Goal: Information Seeking & Learning: Check status

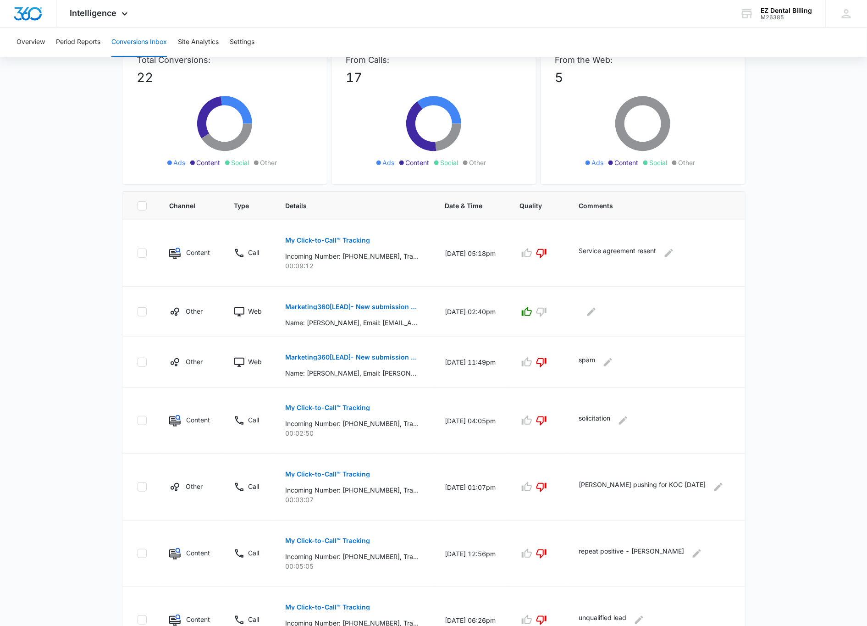
scroll to position [275, 0]
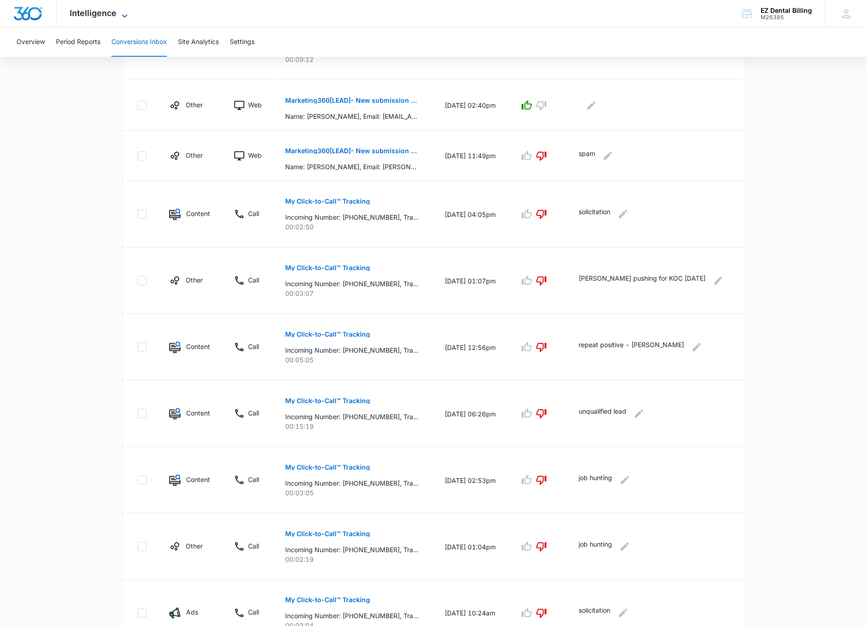
click at [124, 18] on icon at bounding box center [124, 16] width 11 height 11
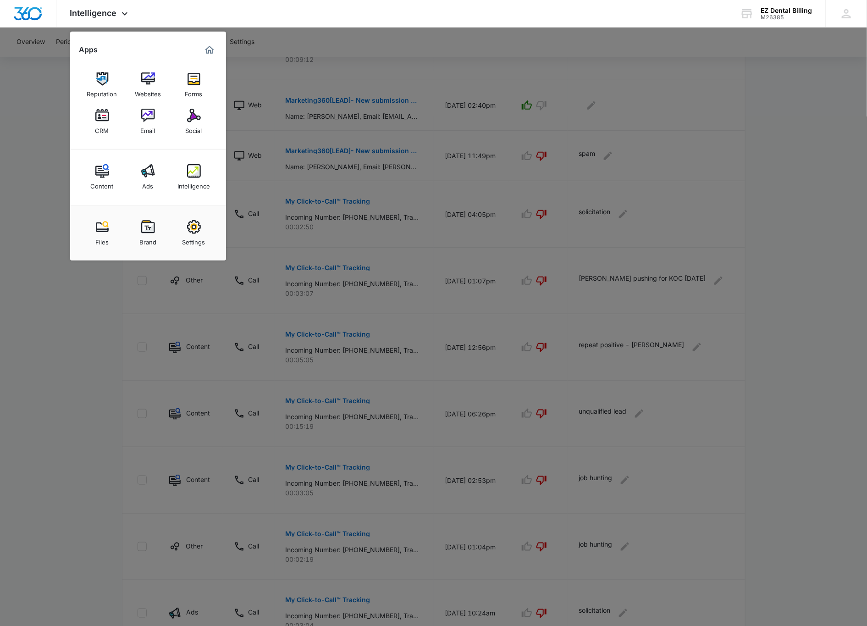
click at [42, 121] on div at bounding box center [433, 313] width 867 height 626
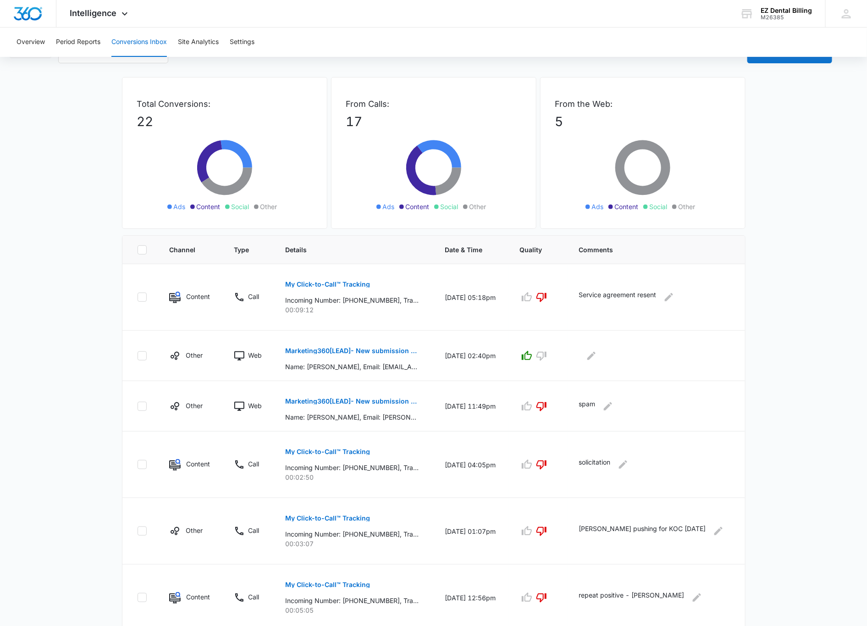
scroll to position [0, 0]
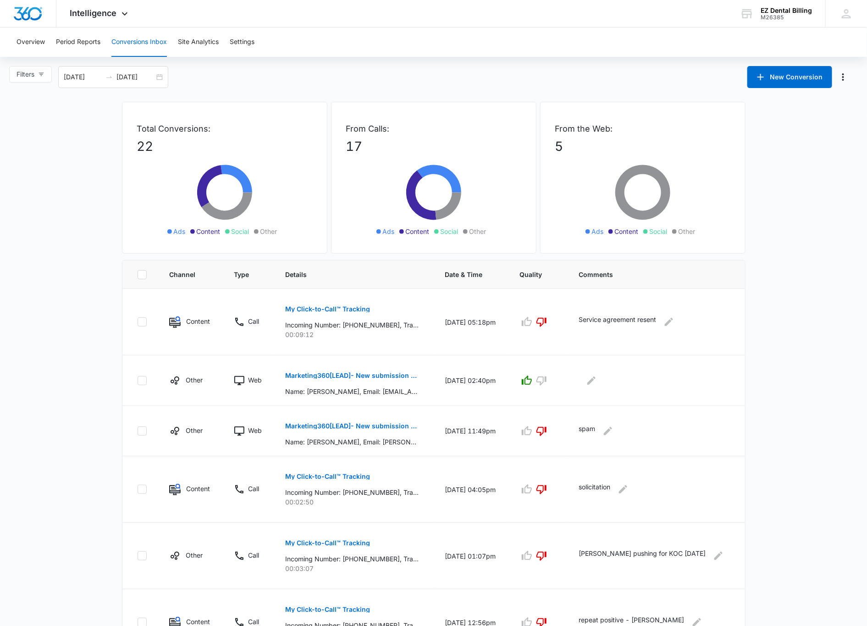
click at [86, 170] on main "Filters [DATE] [DATE] New Conversion [DATE] Su Mo Tu We Th Fr Sa 1 2 3 4 5 6 7 …" at bounding box center [433, 508] width 867 height 884
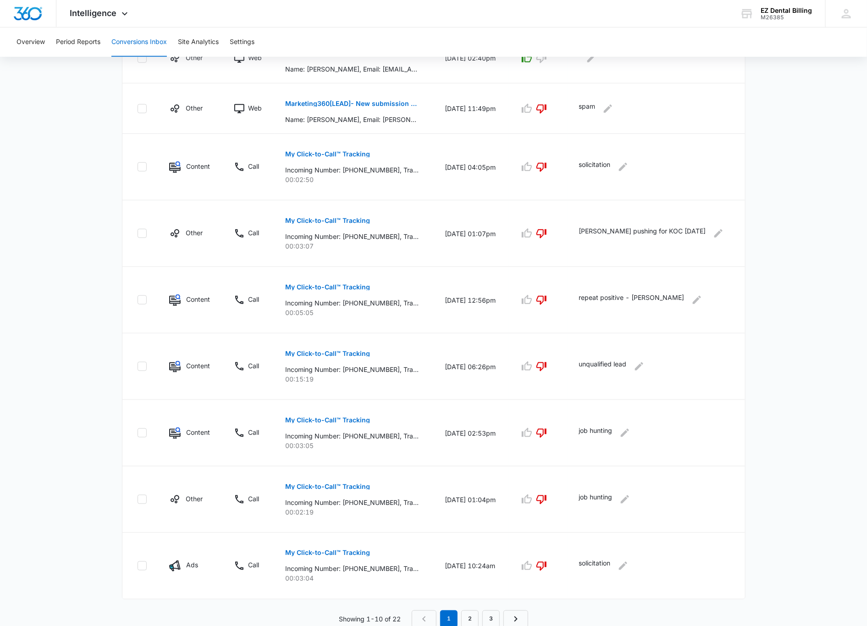
scroll to position [327, 0]
click at [76, 172] on main "Filters [DATE] [DATE] New Conversion [DATE] Su Mo Tu We Th Fr Sa 1 2 3 4 5 6 7 …" at bounding box center [433, 184] width 867 height 884
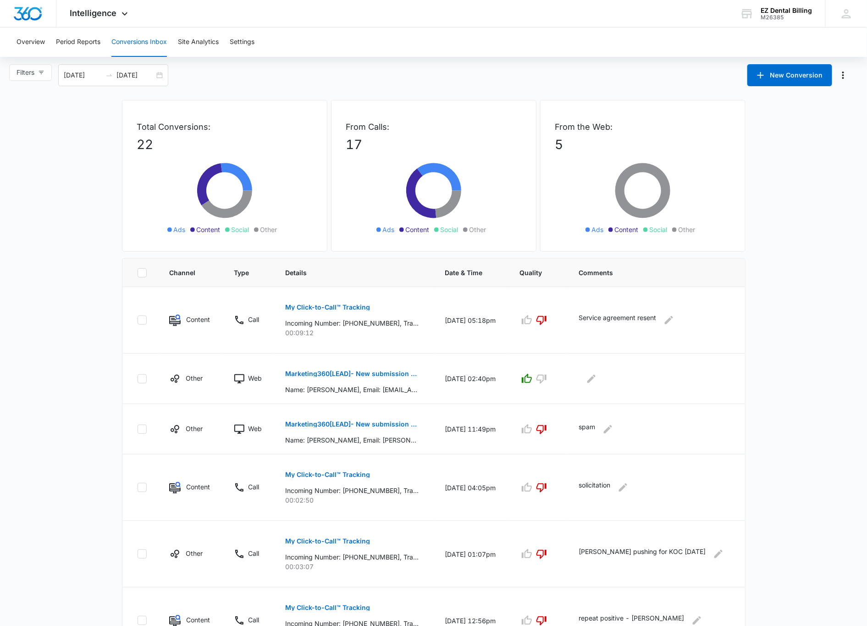
scroll to position [0, 0]
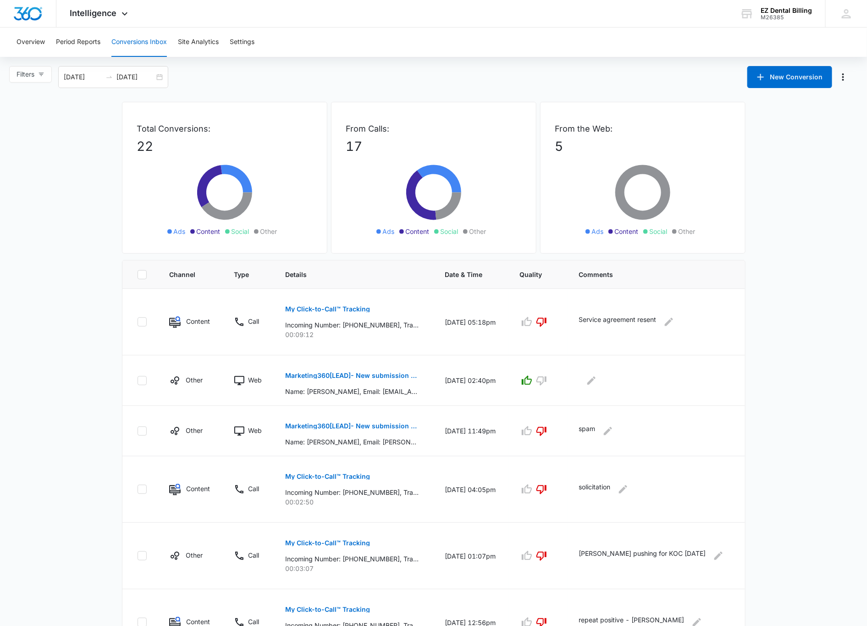
click at [51, 115] on main "Filters [DATE] [DATE] New Conversion [DATE] Su Mo Tu We Th Fr Sa 1 2 3 4 5 6 7 …" at bounding box center [433, 508] width 867 height 884
click at [55, 109] on main "Filters [DATE] [DATE] New Conversion [DATE] Su Mo Tu We Th Fr Sa 1 2 3 4 5 6 7 …" at bounding box center [433, 508] width 867 height 884
click at [58, 109] on main "Filters [DATE] [DATE] New Conversion [DATE] Su Mo Tu We Th Fr Sa 1 2 3 4 5 6 7 …" at bounding box center [433, 508] width 867 height 884
click at [58, 108] on main "Filters [DATE] [DATE] New Conversion [DATE] Su Mo Tu We Th Fr Sa 1 2 3 4 5 6 7 …" at bounding box center [433, 508] width 867 height 884
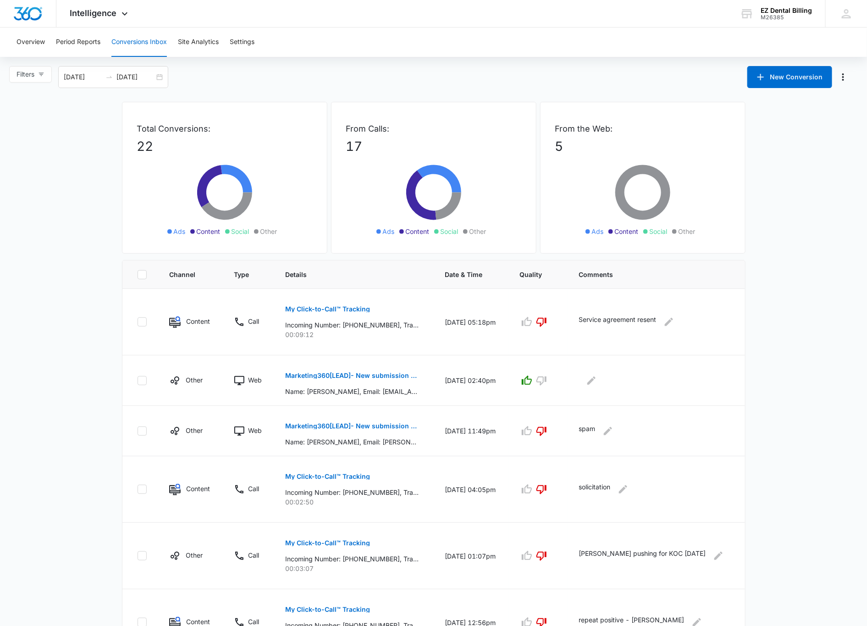
click at [53, 103] on main "Filters [DATE] [DATE] New Conversion [DATE] Su Mo Tu We Th Fr Sa 1 2 3 4 5 6 7 …" at bounding box center [433, 508] width 867 height 884
click at [44, 101] on main "Filters [DATE] [DATE] New Conversion [DATE] Su Mo Tu We Th Fr Sa 1 2 3 4 5 6 7 …" at bounding box center [433, 508] width 867 height 884
click at [45, 102] on main "Filters [DATE] [DATE] New Conversion [DATE] Su Mo Tu We Th Fr Sa 1 2 3 4 5 6 7 …" at bounding box center [433, 508] width 867 height 884
click at [45, 108] on main "Filters [DATE] [DATE] New Conversion [DATE] Su Mo Tu We Th Fr Sa 1 2 3 4 5 6 7 …" at bounding box center [433, 508] width 867 height 884
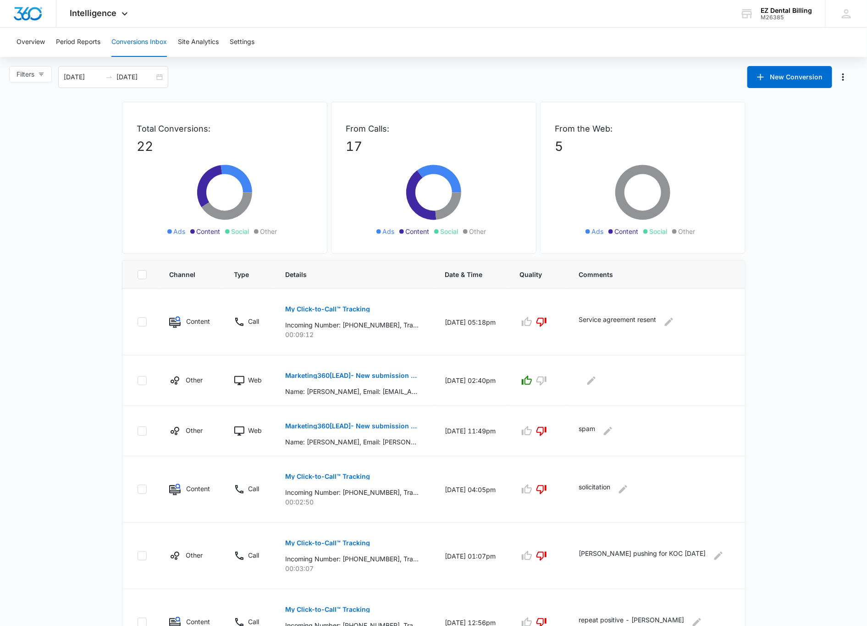
click at [54, 368] on main "Filters [DATE] [DATE] New Conversion [DATE] Su Mo Tu We Th Fr Sa 1 2 3 4 5 6 7 …" at bounding box center [433, 508] width 867 height 884
click at [69, 211] on main "Filters [DATE] [DATE] New Conversion [DATE] Su Mo Tu We Th Fr Sa 1 2 3 4 5 6 7 …" at bounding box center [433, 508] width 867 height 884
click at [60, 208] on main "Filters [DATE] [DATE] New Conversion [DATE] Su Mo Tu We Th Fr Sa 1 2 3 4 5 6 7 …" at bounding box center [433, 508] width 867 height 884
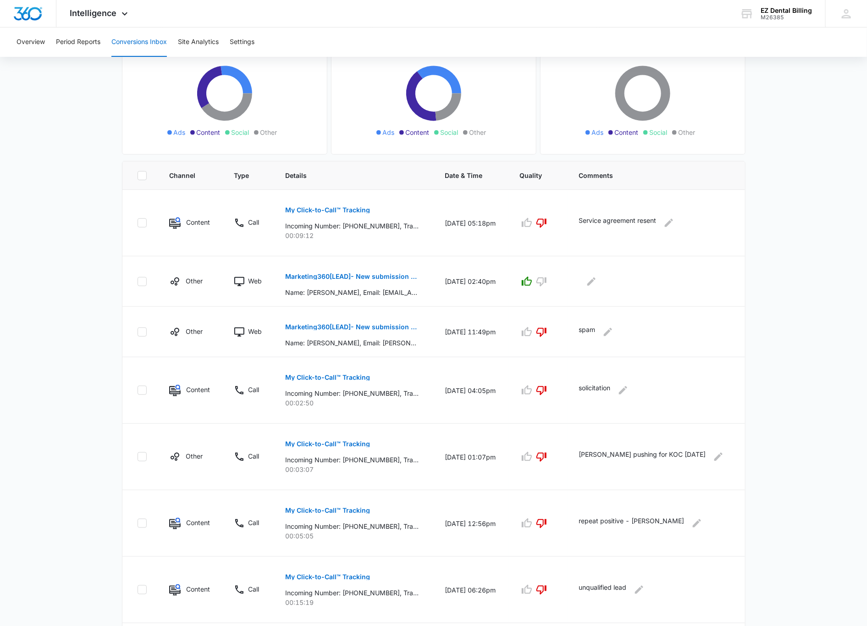
drag, startPoint x: 93, startPoint y: 246, endPoint x: 69, endPoint y: 194, distance: 57.0
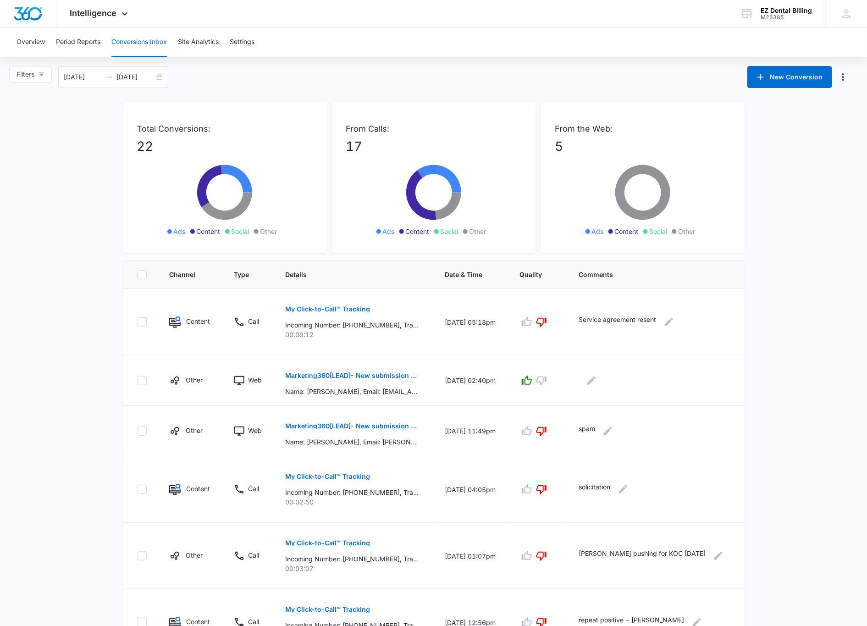
click at [10, 241] on main "Filters [DATE] [DATE] New Conversion [DATE] Su Mo Tu We Th Fr Sa 1 2 3 4 5 6 7 …" at bounding box center [433, 508] width 867 height 884
